Goal: Complete application form

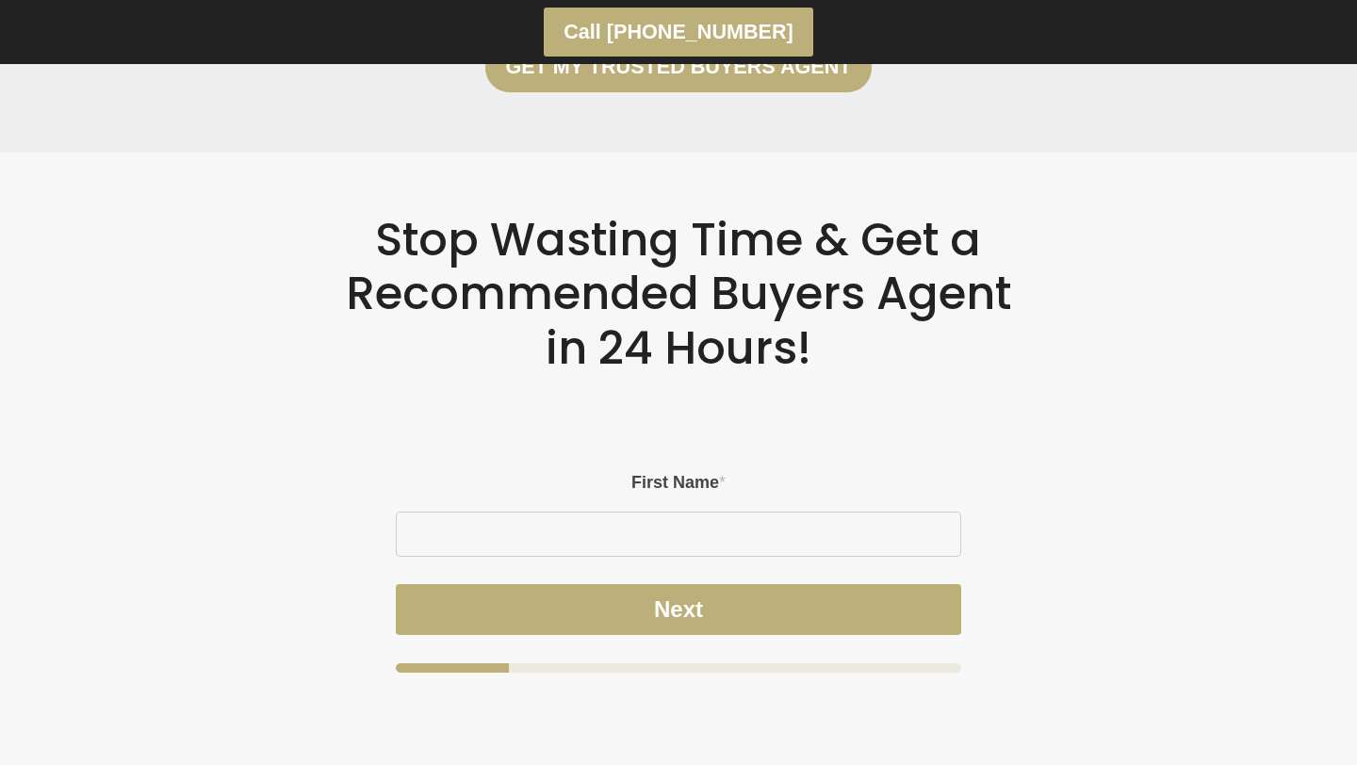
scroll to position [3324, 0]
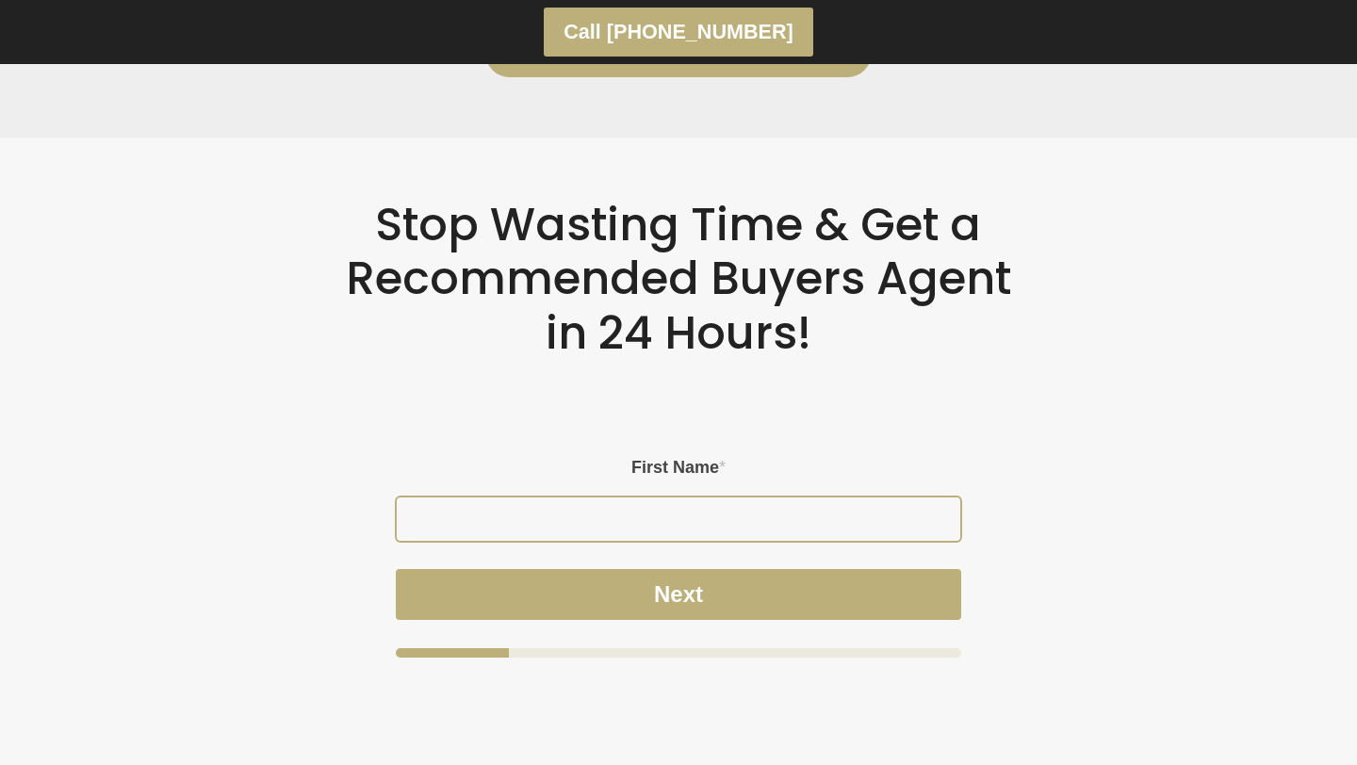
click at [605, 517] on input "First Name *" at bounding box center [678, 519] width 563 height 43
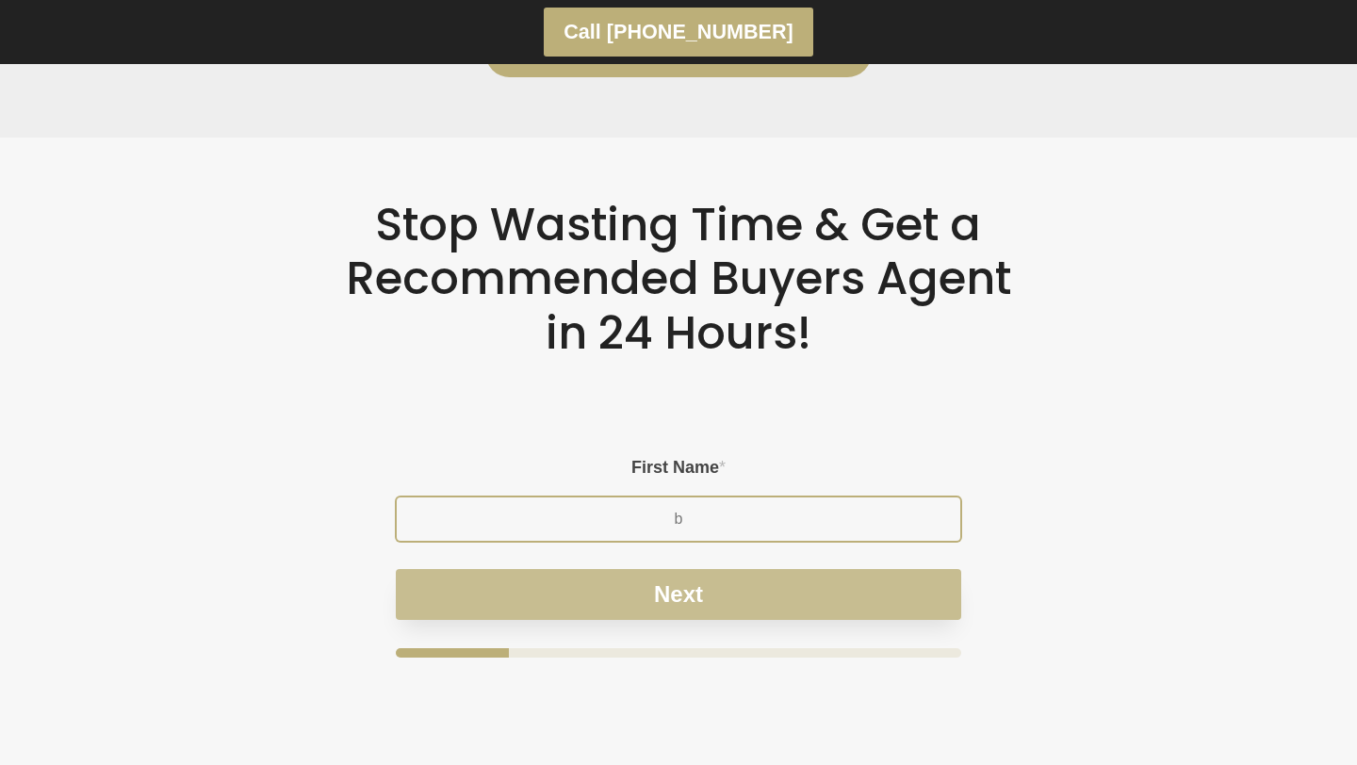
type input "b"
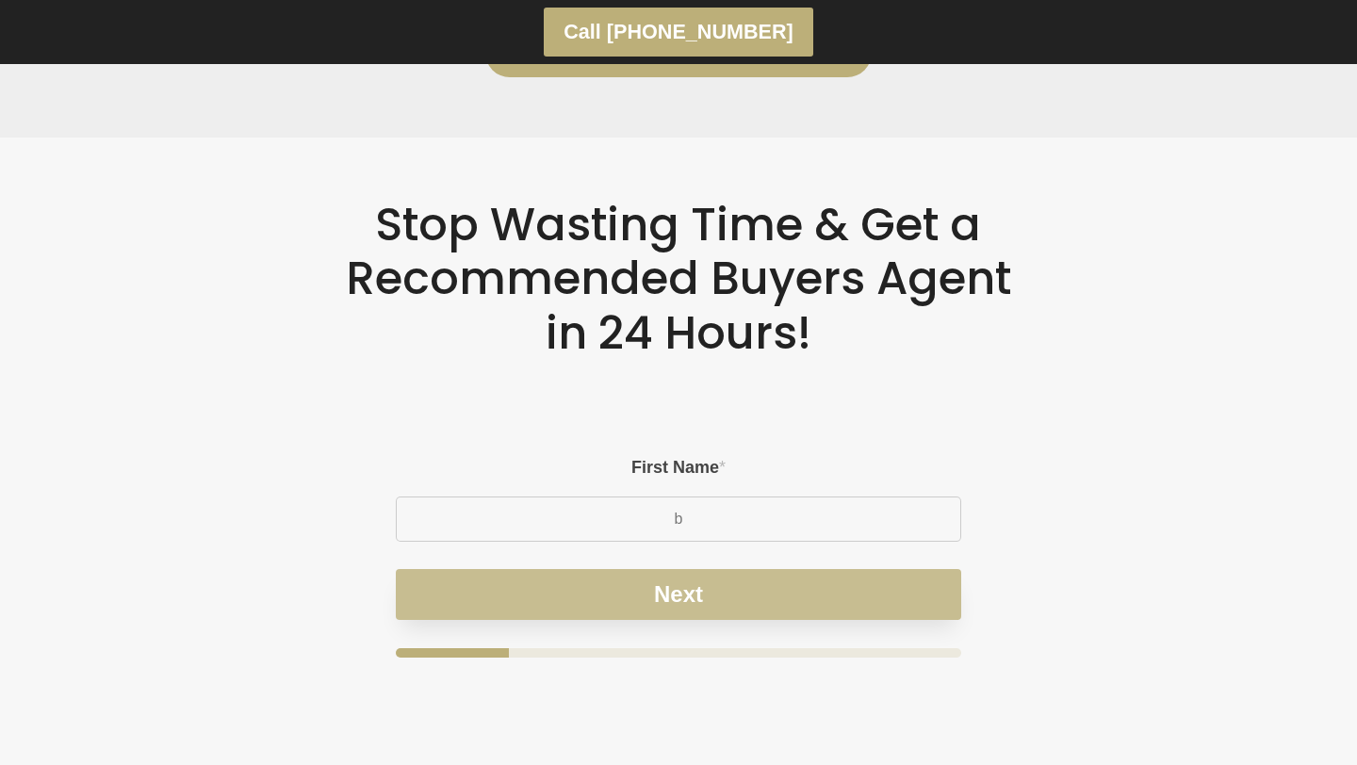
click at [678, 593] on button "Next" at bounding box center [678, 594] width 565 height 51
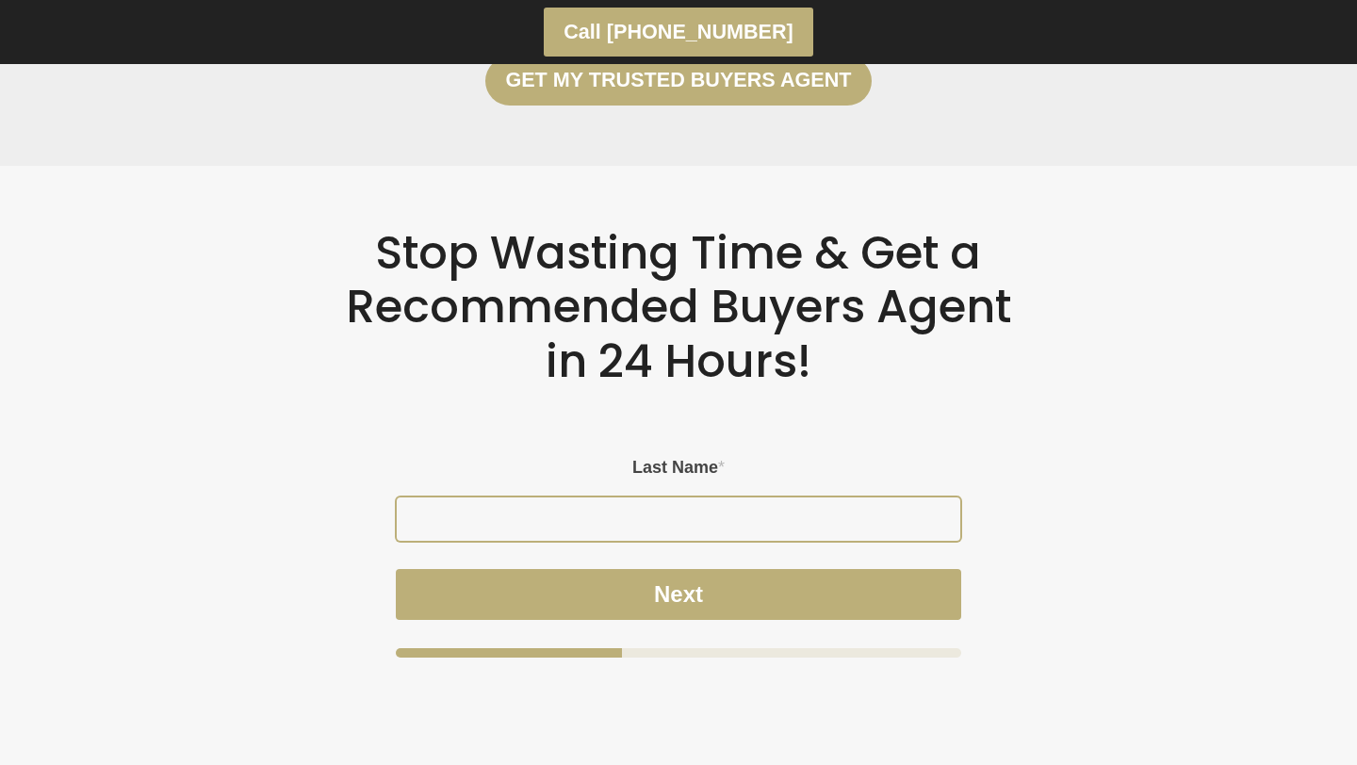
click at [728, 526] on input "Last Name *" at bounding box center [678, 519] width 563 height 43
type input "podinic"
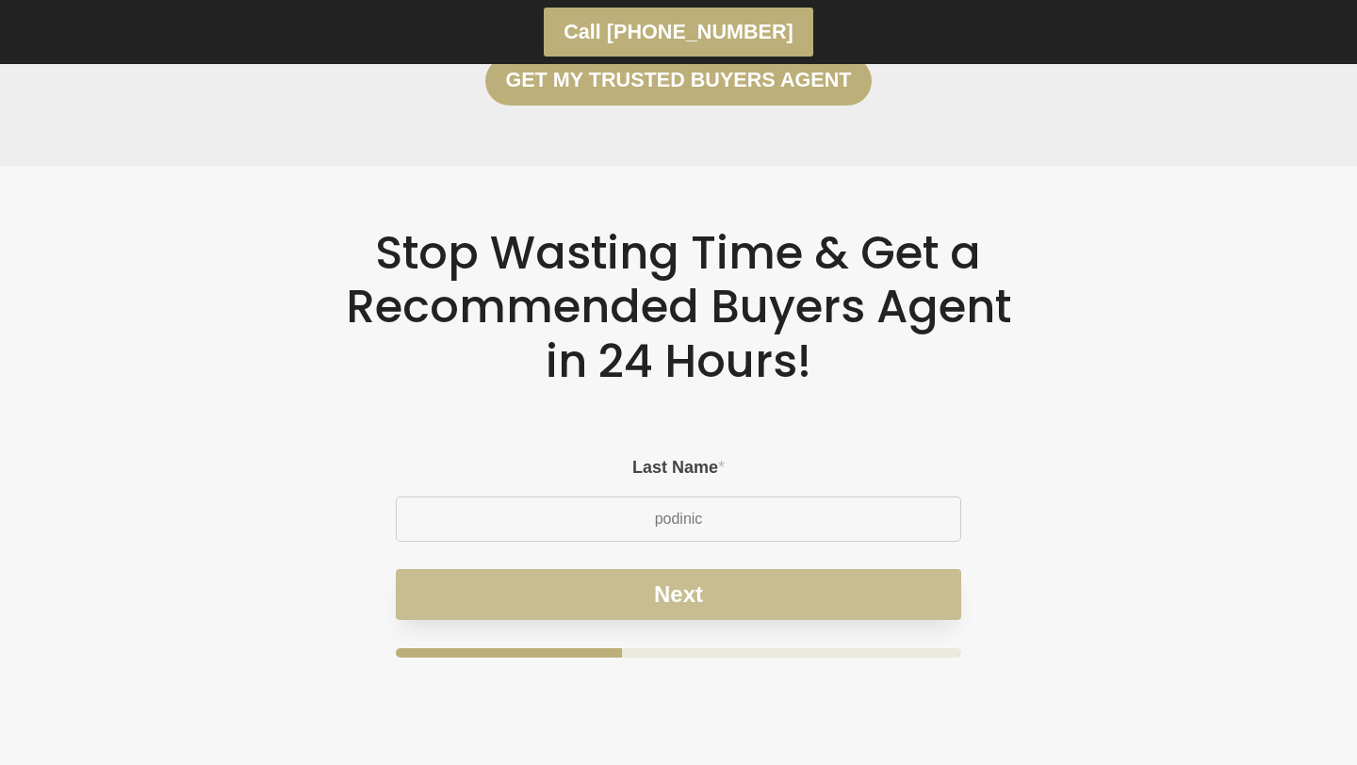
click at [710, 581] on button "Next" at bounding box center [678, 594] width 565 height 51
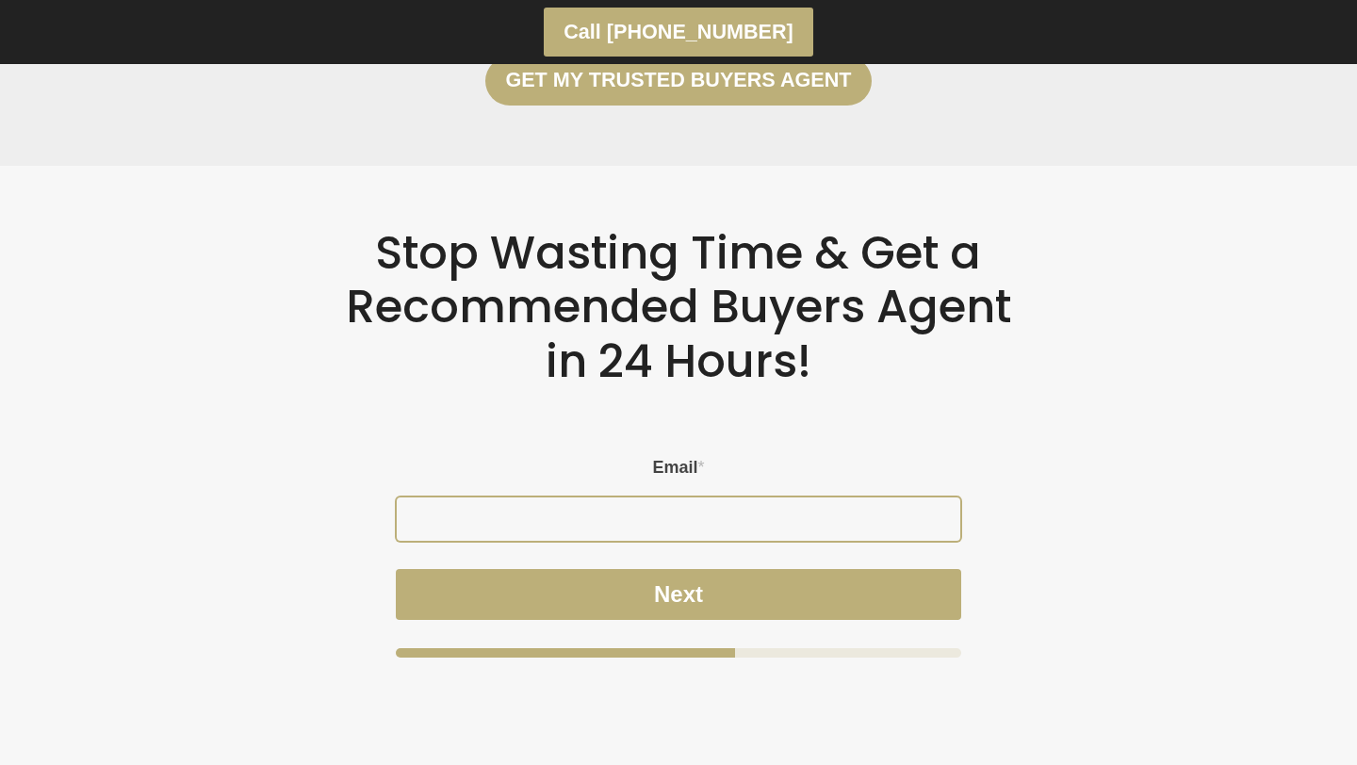
click at [689, 514] on input "Email *" at bounding box center [678, 519] width 563 height 43
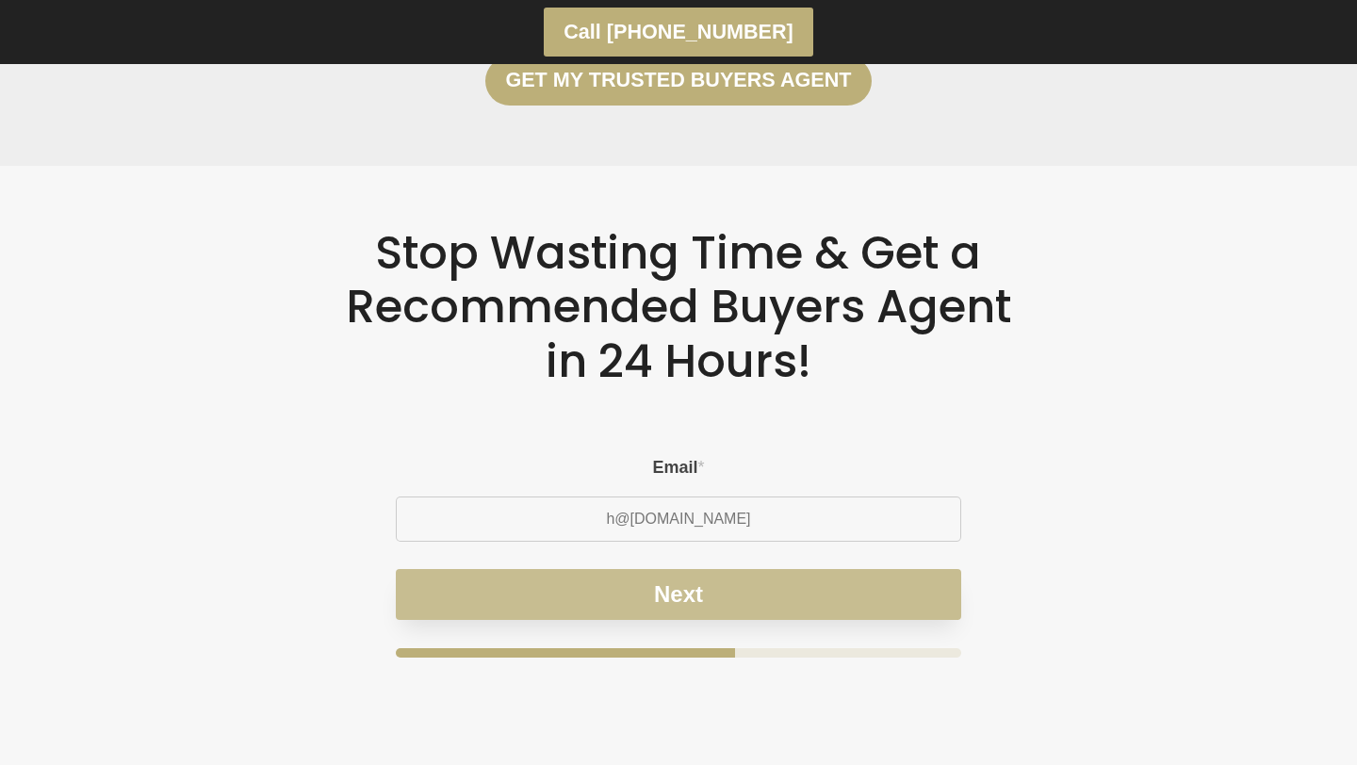
click at [710, 585] on div "Email * [EMAIL_ADDRESS][DOMAIN_NAME] Next" at bounding box center [678, 558] width 565 height 200
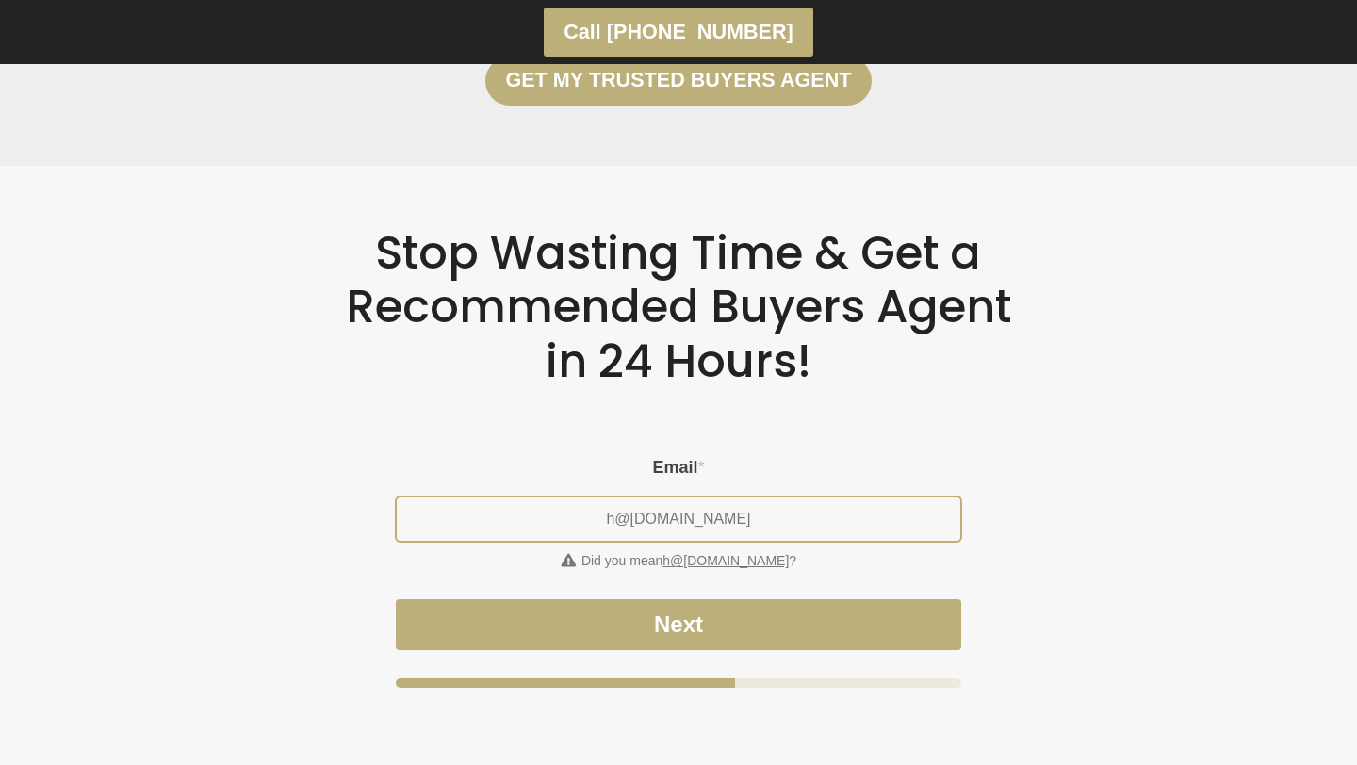
click at [753, 525] on input "h@[DOMAIN_NAME]" at bounding box center [678, 519] width 563 height 43
click at [676, 521] on input "h@[DOMAIN_NAME]" at bounding box center [678, 519] width 563 height 43
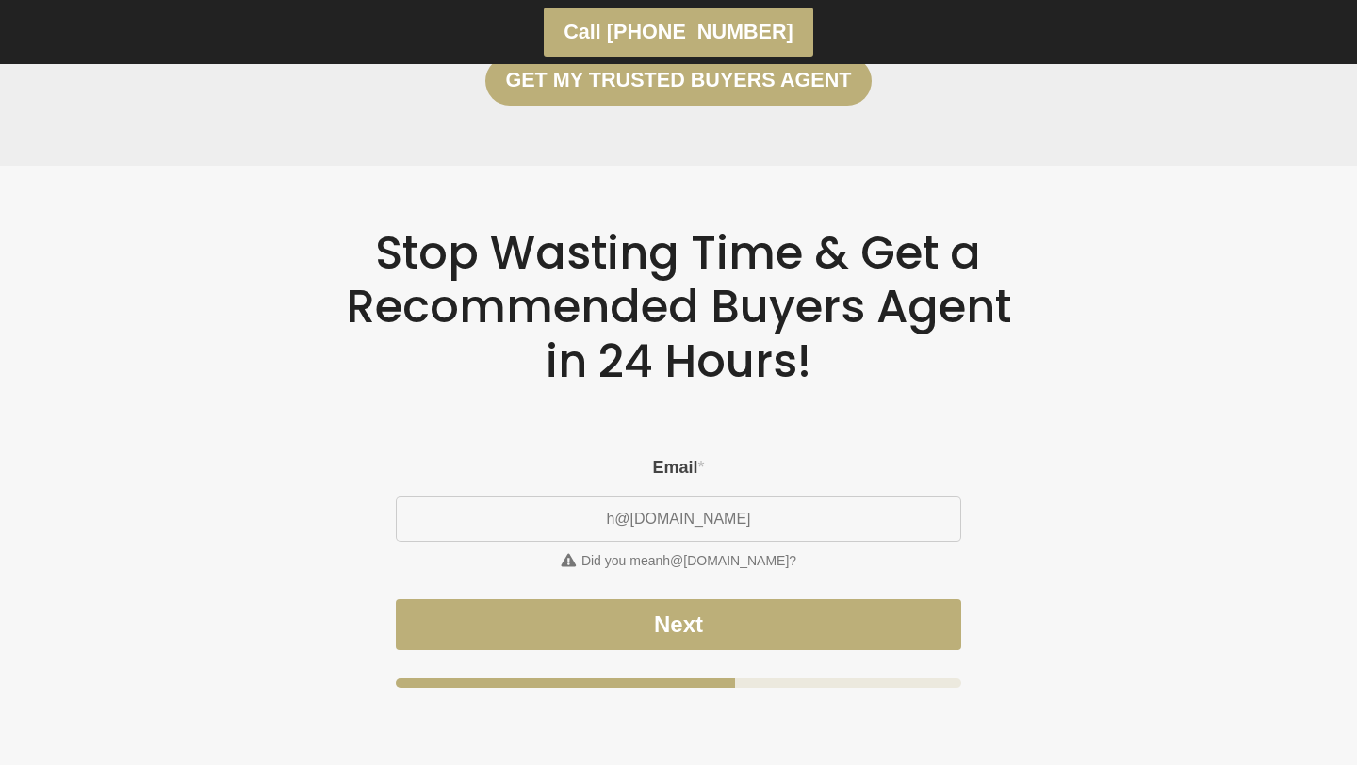
click at [723, 565] on link "h@[DOMAIN_NAME]" at bounding box center [725, 560] width 126 height 15
type input "h@[DOMAIN_NAME]"
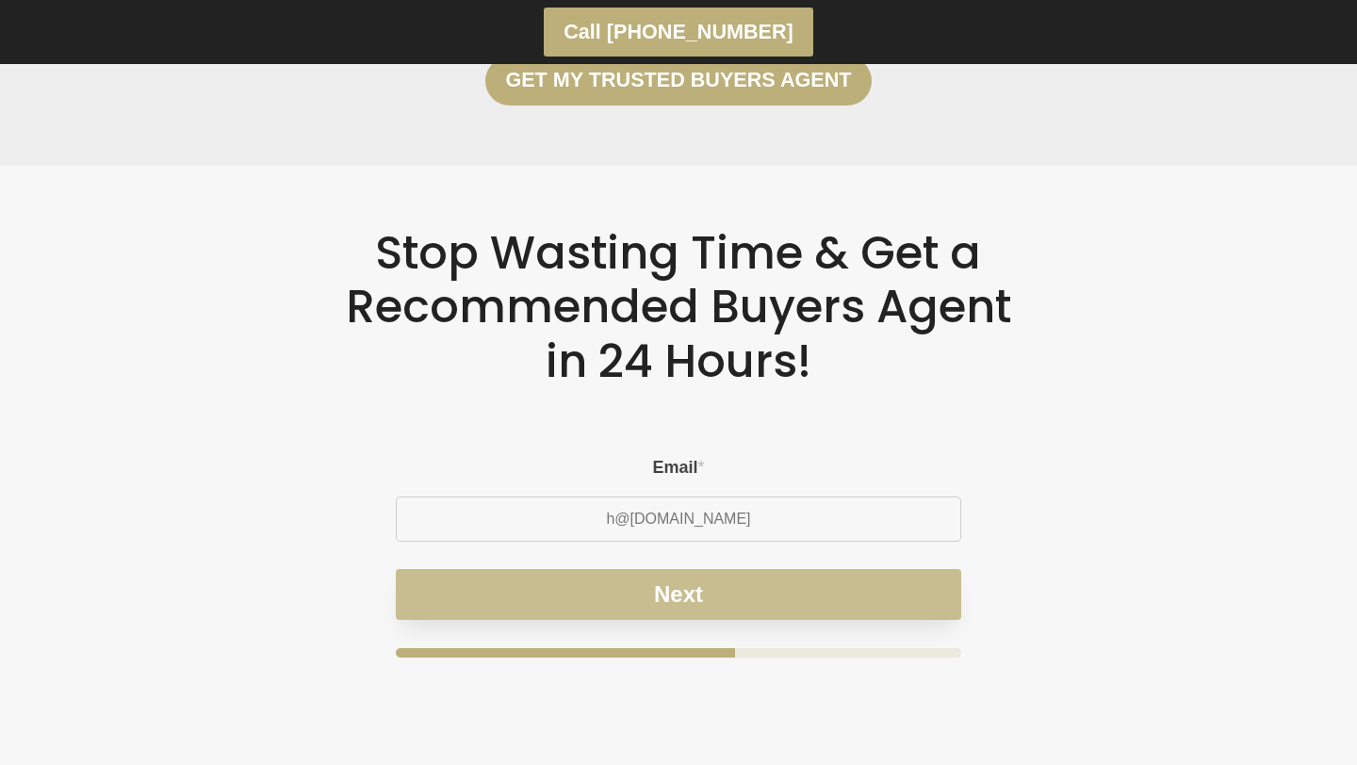
click at [756, 593] on button "Next" at bounding box center [678, 594] width 565 height 51
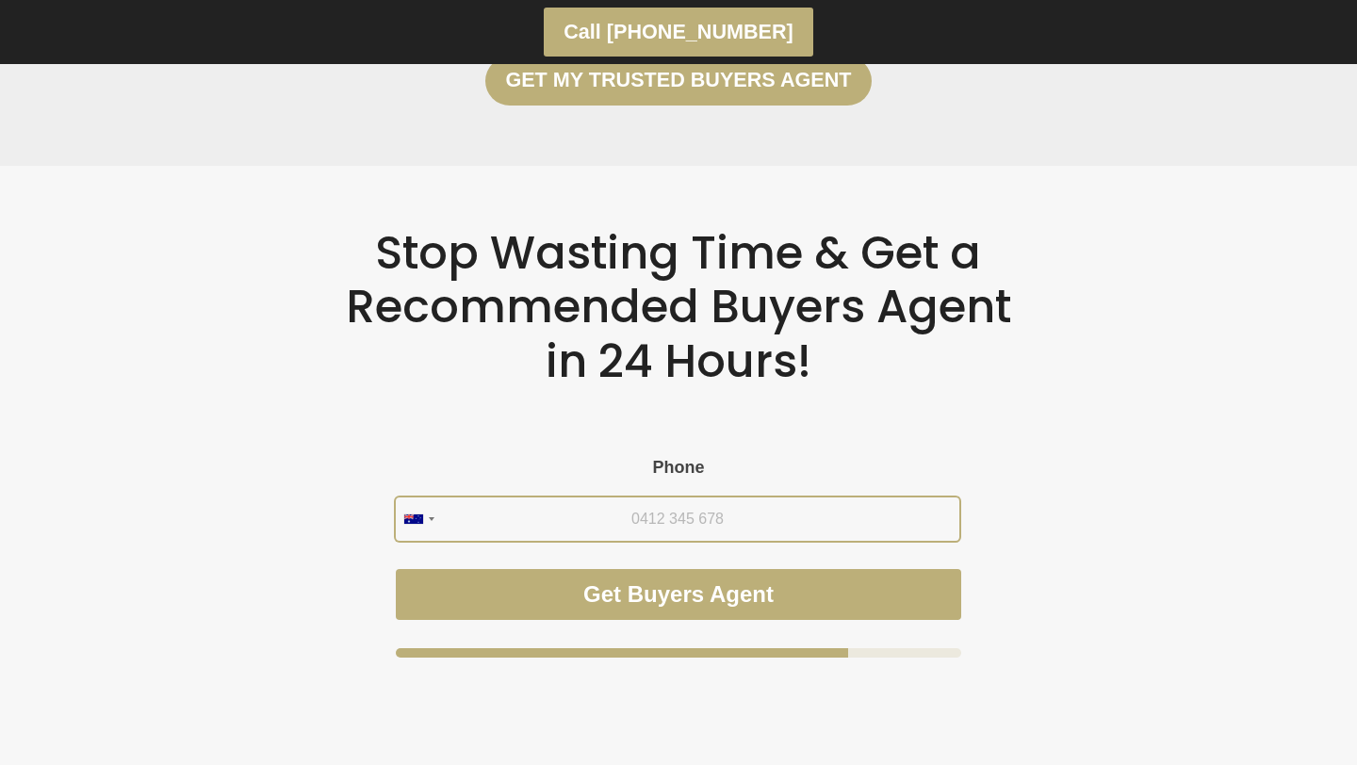
click at [708, 528] on input "Phone" at bounding box center [677, 519] width 563 height 43
type input "0434 255 273"
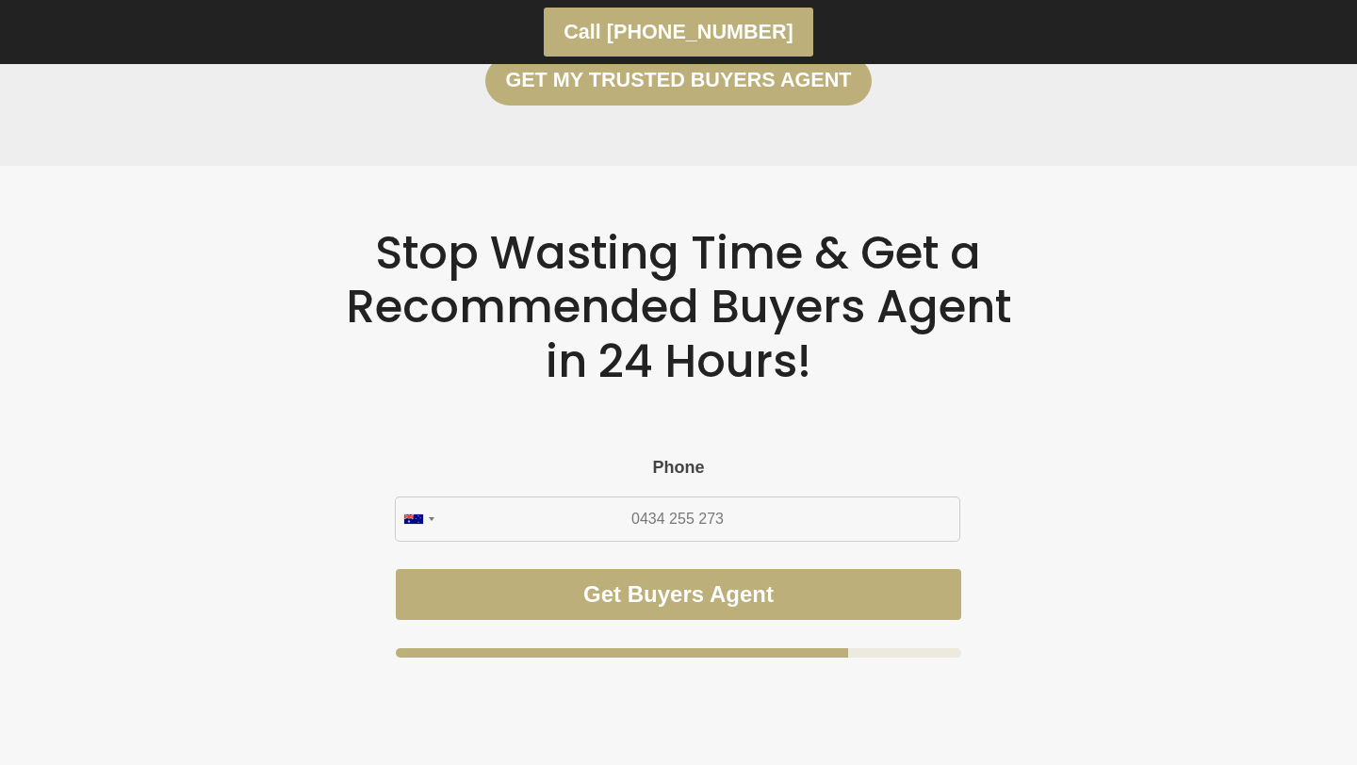
click at [1023, 502] on div "Stop Wasting Time & Get a Recommended Buyers Agent in 24 Hours! Please enable J…" at bounding box center [679, 466] width 1216 height 600
